Goal: Transaction & Acquisition: Purchase product/service

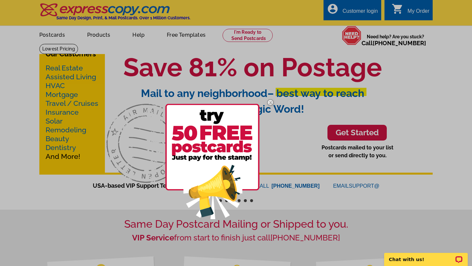
click at [271, 105] on img at bounding box center [270, 102] width 19 height 19
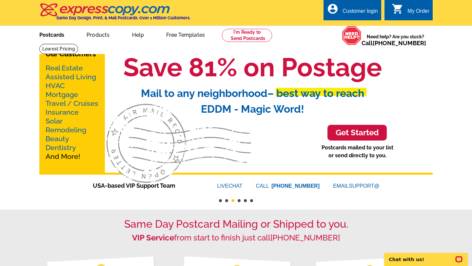
click at [60, 37] on link "Postcards" at bounding box center [52, 34] width 46 height 15
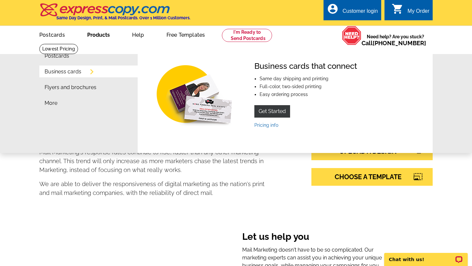
click at [68, 71] on link "Business cards" at bounding box center [63, 71] width 37 height 5
